Goal: Entertainment & Leisure: Consume media (video, audio)

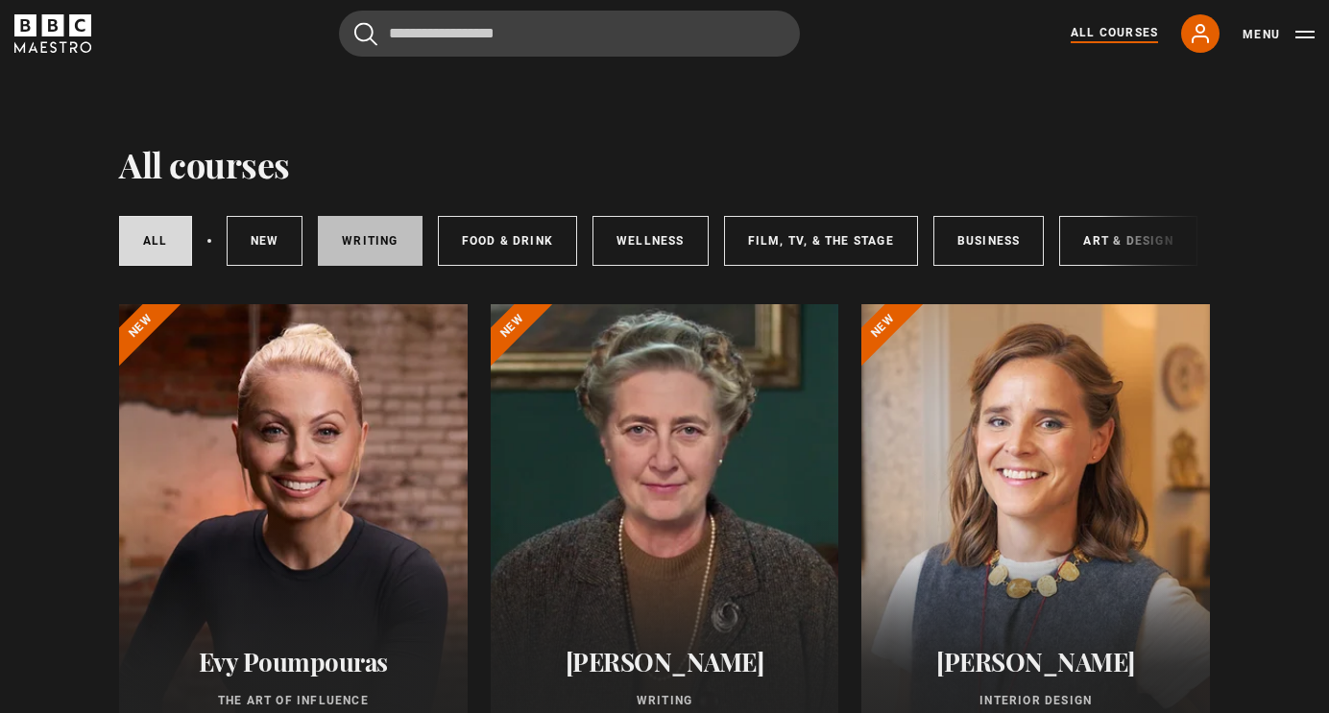
click at [370, 252] on link "Writing" at bounding box center [370, 241] width 104 height 50
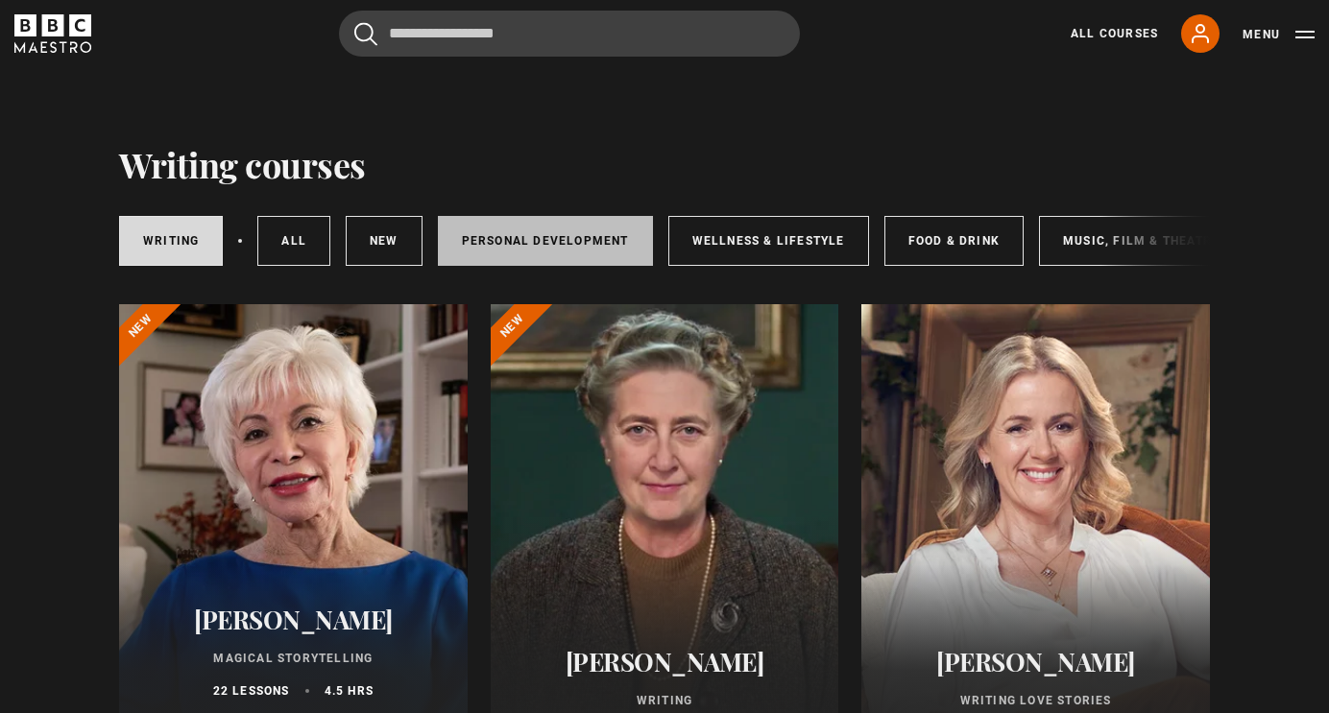
click at [517, 250] on link "Personal Development" at bounding box center [545, 241] width 215 height 50
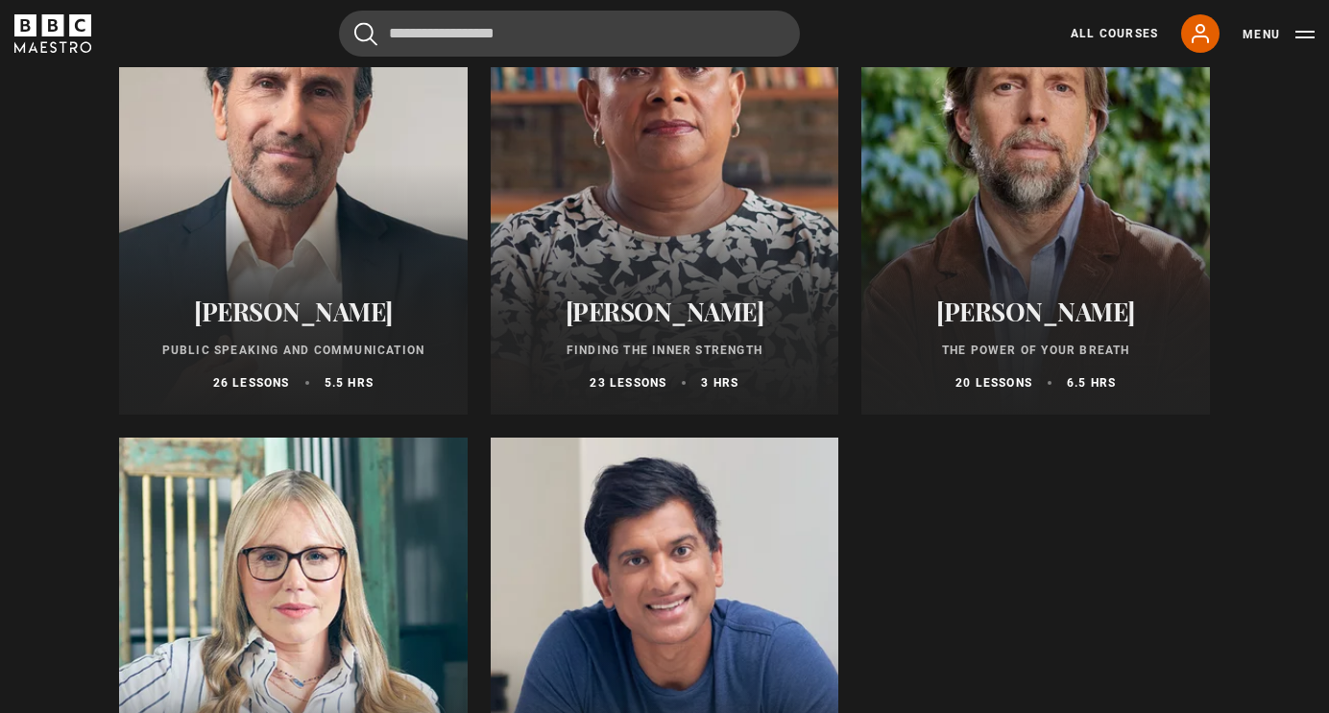
scroll to position [833, 0]
click at [297, 240] on div at bounding box center [293, 185] width 348 height 461
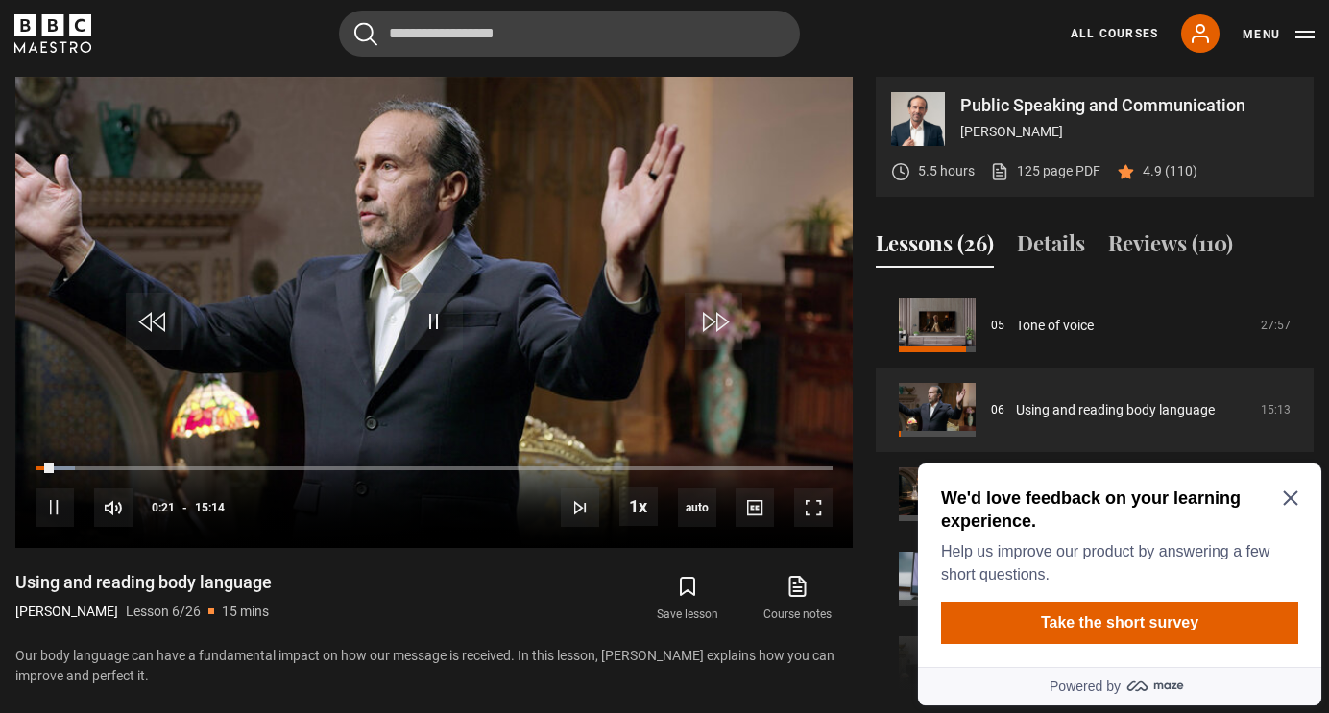
click at [1292, 493] on icon "Close Maze Prompt" at bounding box center [1290, 498] width 15 height 15
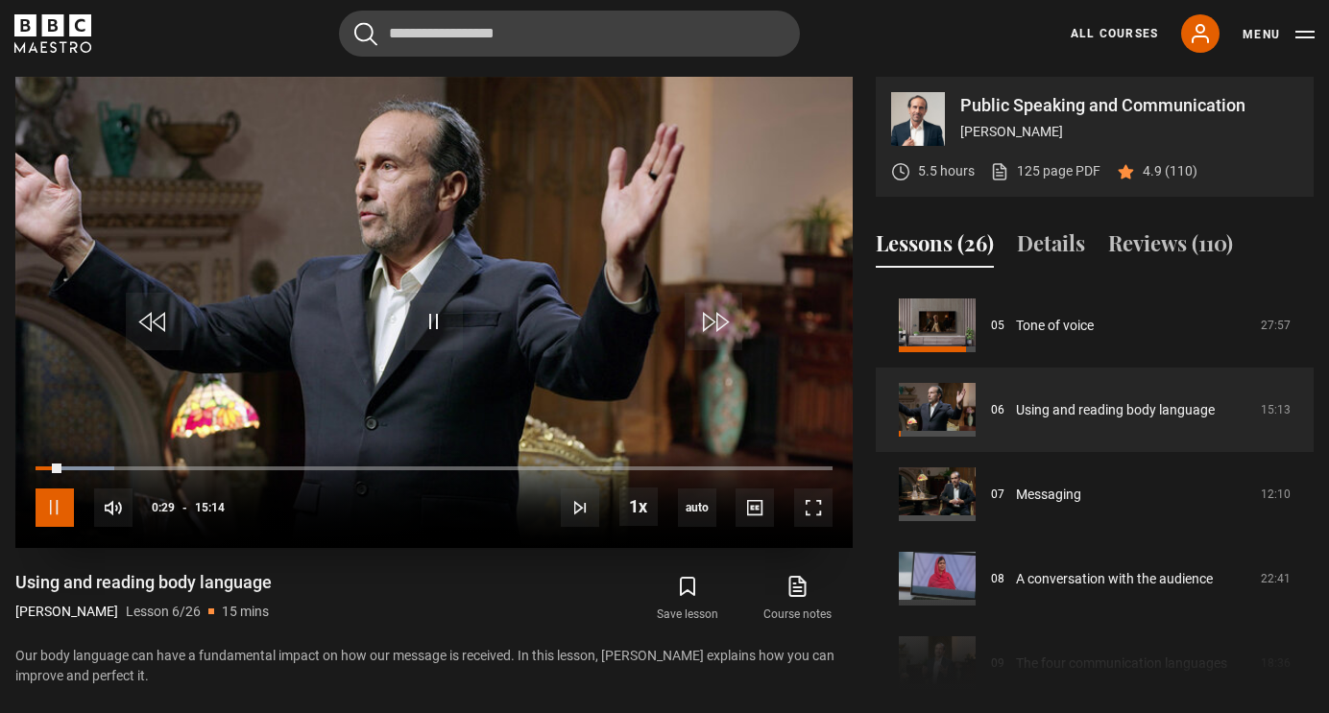
click at [55, 510] on span "Video Player" at bounding box center [55, 508] width 38 height 38
click at [51, 512] on span "Video Player" at bounding box center [55, 508] width 38 height 38
